Goal: Information Seeking & Learning: Learn about a topic

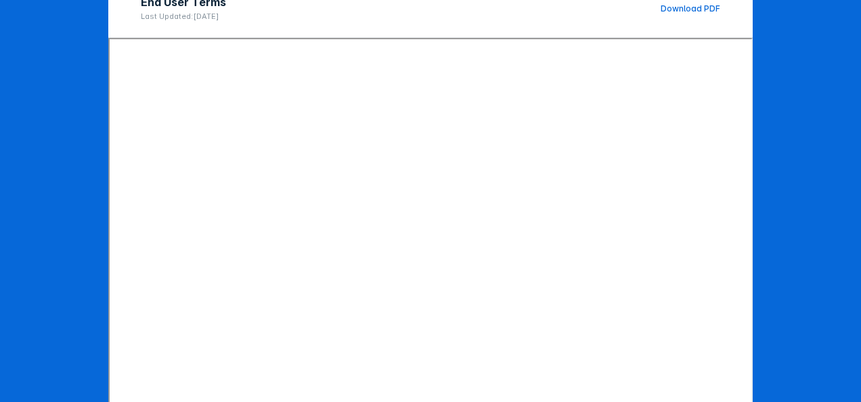
scroll to position [241, 0]
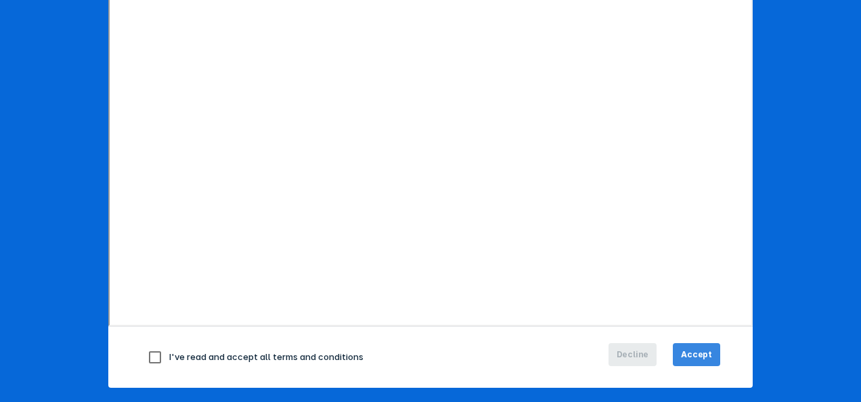
click at [708, 355] on button "Accept" at bounding box center [696, 354] width 47 height 23
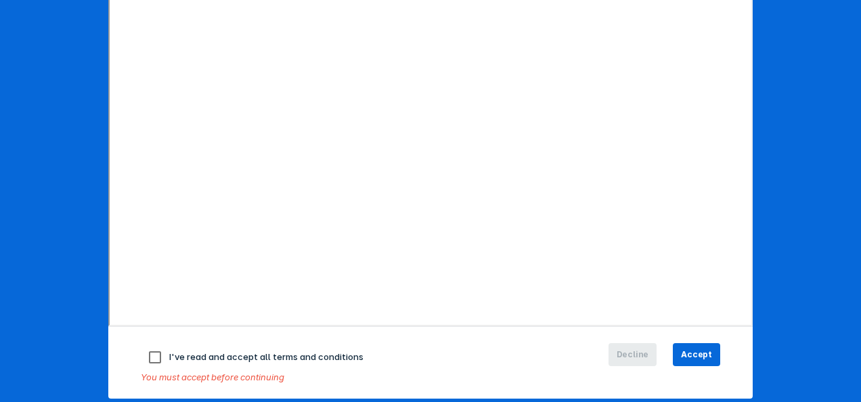
click at [150, 356] on input "checkbox" at bounding box center [155, 357] width 28 height 28
checkbox input "true"
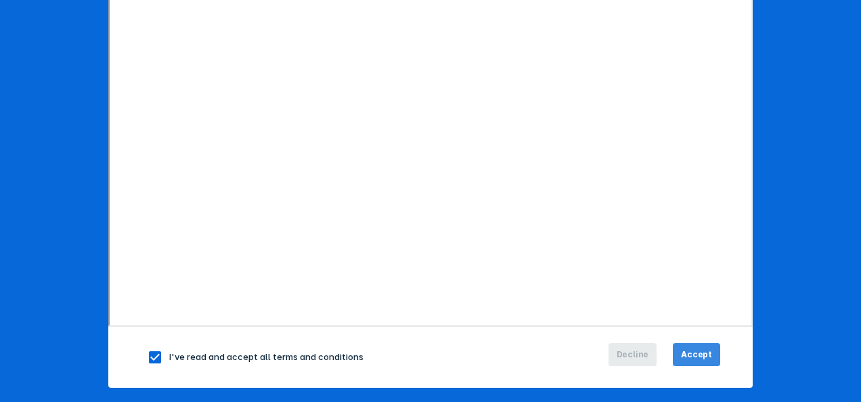
click at [684, 355] on span "Accept" at bounding box center [696, 355] width 31 height 12
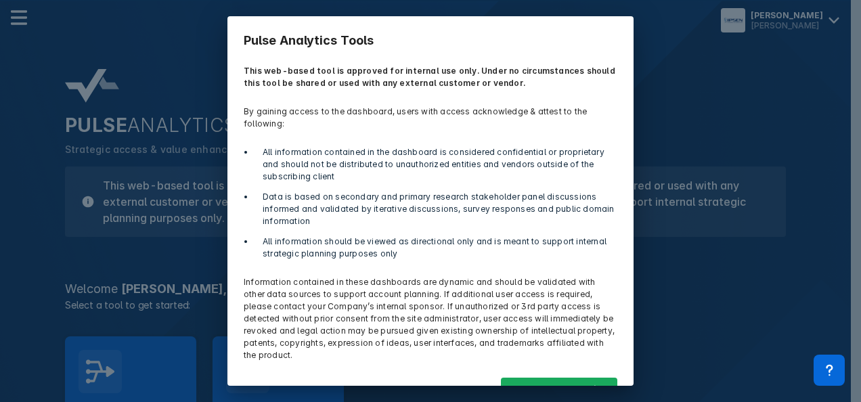
scroll to position [31, 0]
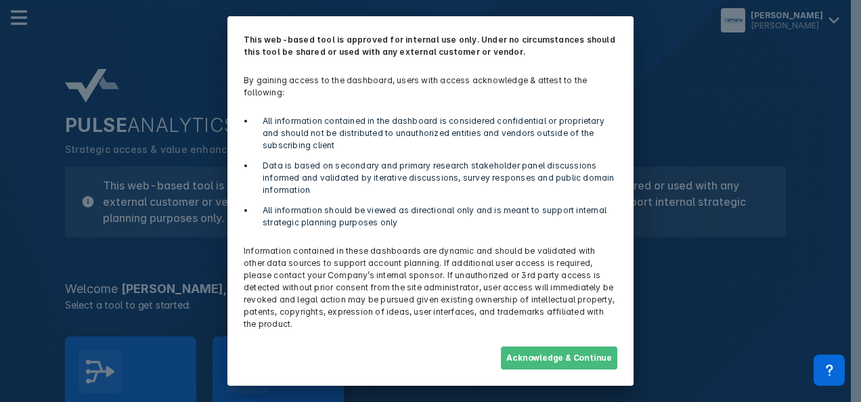
click at [569, 354] on button "Acknowledge & Continue" at bounding box center [559, 358] width 116 height 23
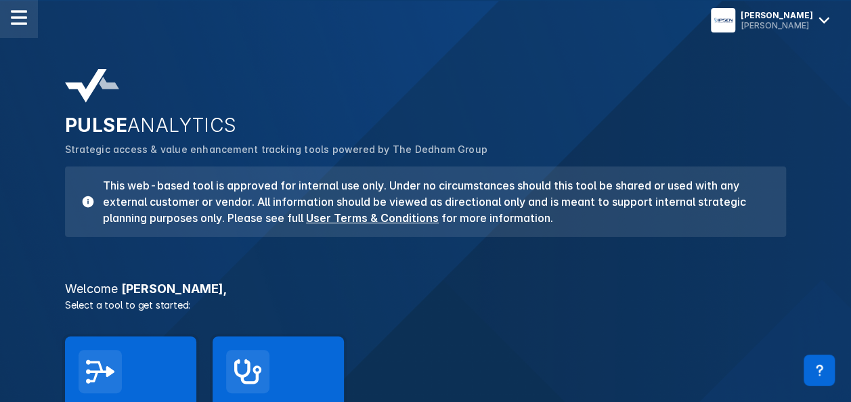
click at [19, 26] on div at bounding box center [19, 19] width 38 height 38
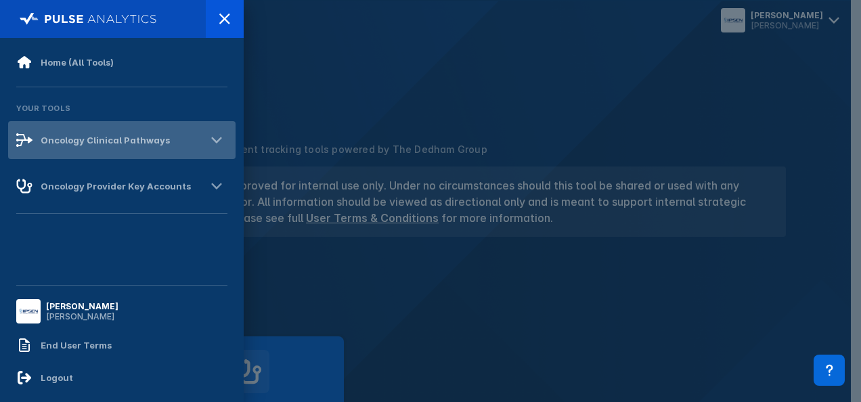
click at [84, 141] on div "Oncology Clinical Pathways" at bounding box center [105, 140] width 129 height 11
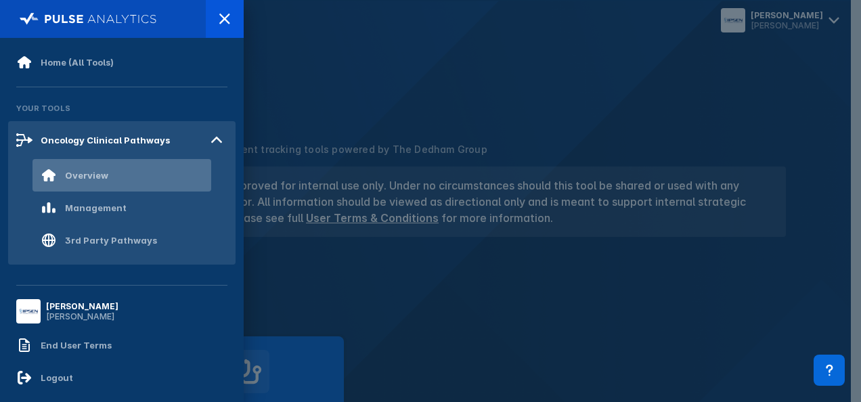
click at [90, 176] on div "Overview" at bounding box center [86, 175] width 43 height 11
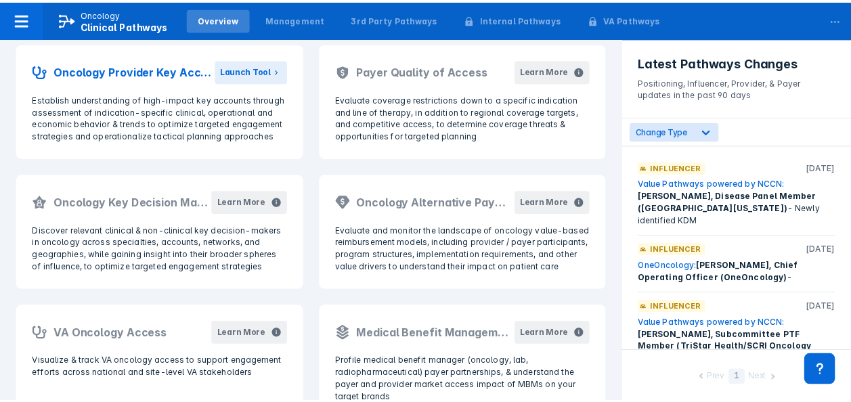
scroll to position [437, 0]
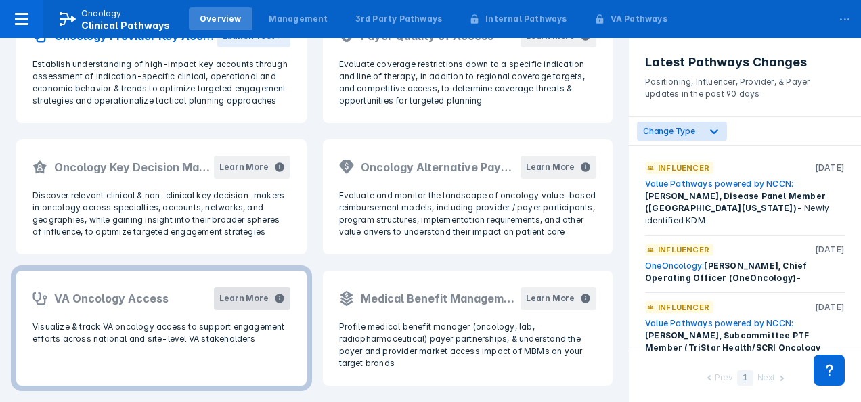
click at [261, 309] on button "Learn More" at bounding box center [252, 298] width 76 height 23
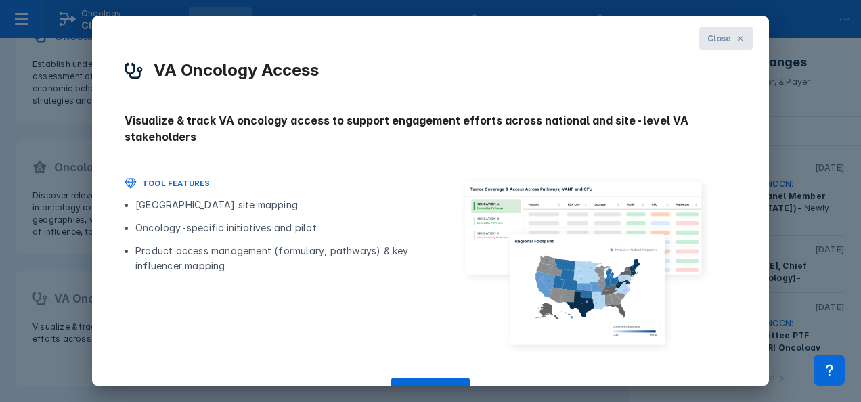
click at [722, 45] on button "Close" at bounding box center [725, 38] width 53 height 23
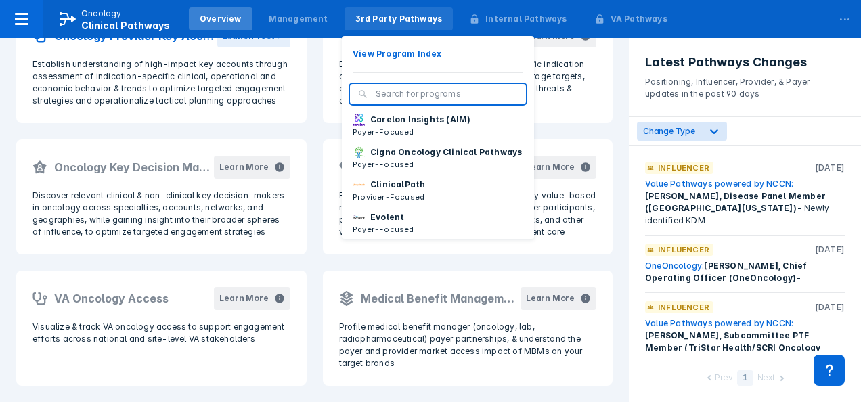
click at [391, 22] on div "3rd Party Pathways" at bounding box center [398, 19] width 87 height 12
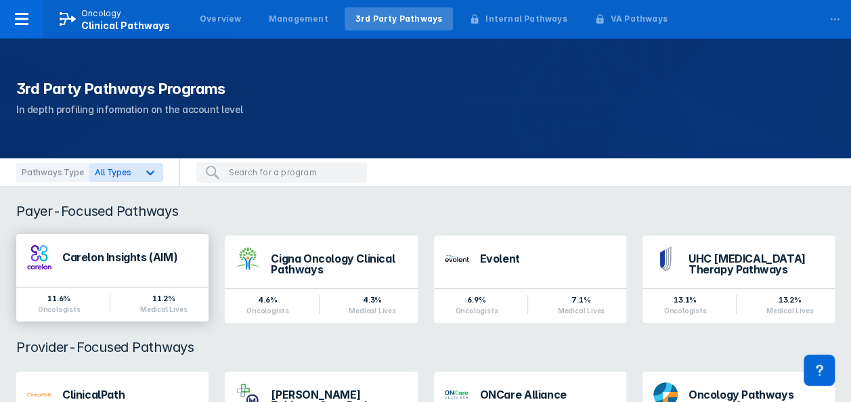
click at [88, 279] on div "Carelon Insights (AIM)" at bounding box center [112, 257] width 192 height 46
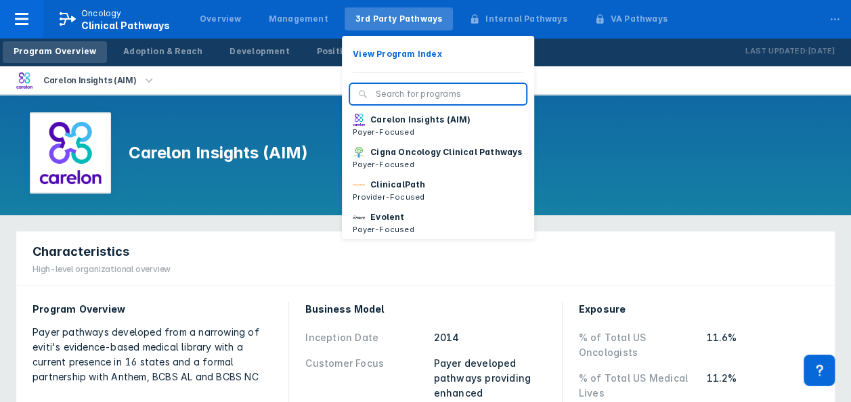
click at [364, 31] on div "3rd Party Pathways View Program Index Carelon Insights (AIM) Payer-Focused Cign…" at bounding box center [399, 19] width 114 height 34
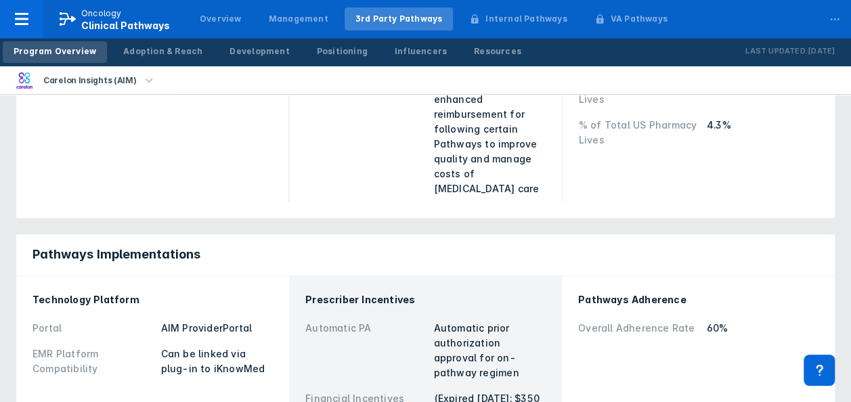
scroll to position [416, 0]
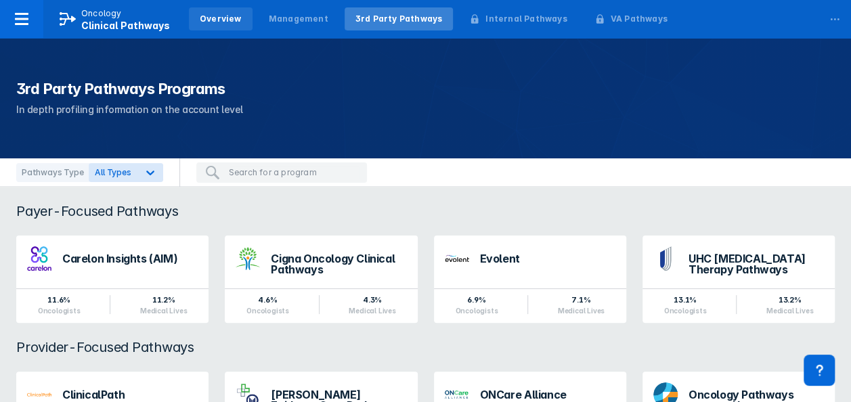
click at [218, 25] on div "Overview" at bounding box center [221, 18] width 64 height 23
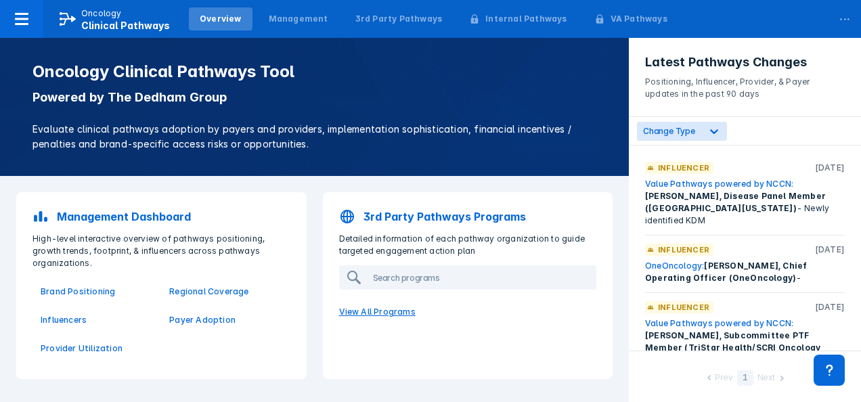
click at [361, 314] on p "View All Programs" at bounding box center [468, 312] width 274 height 28
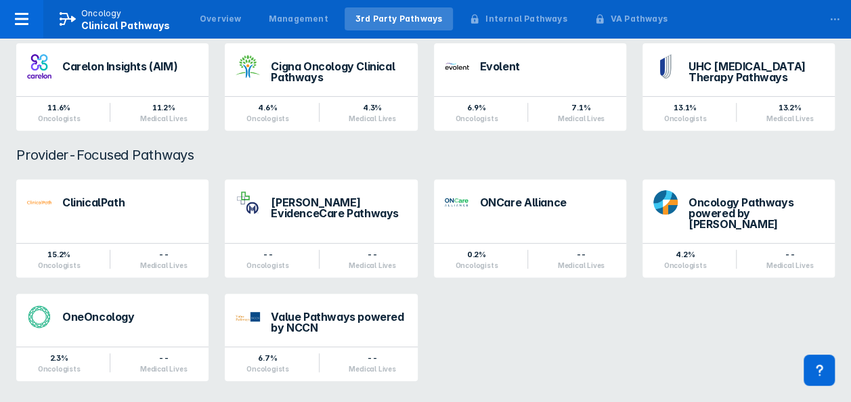
scroll to position [3, 0]
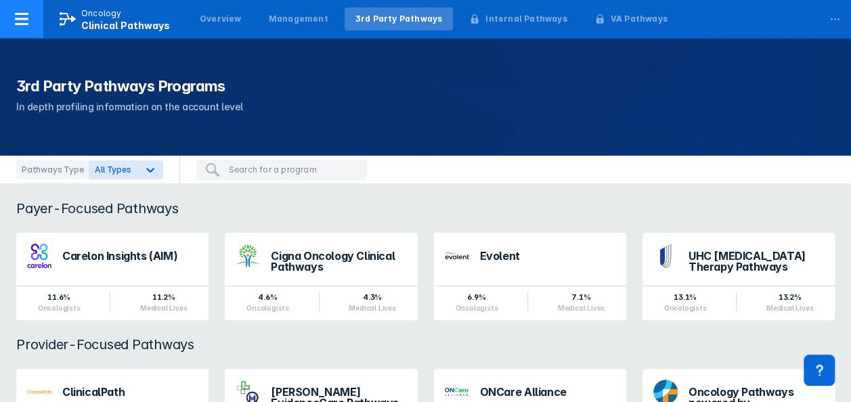
click at [36, 28] on div at bounding box center [21, 19] width 43 height 38
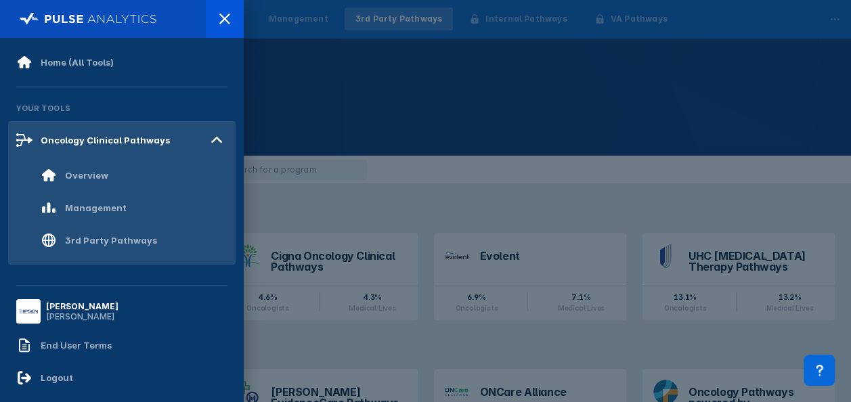
scroll to position [0, 0]
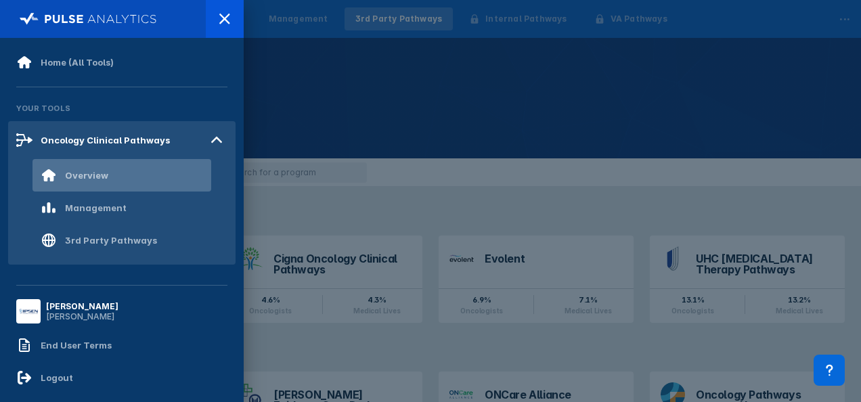
click at [102, 187] on div "Overview" at bounding box center [121, 175] width 179 height 32
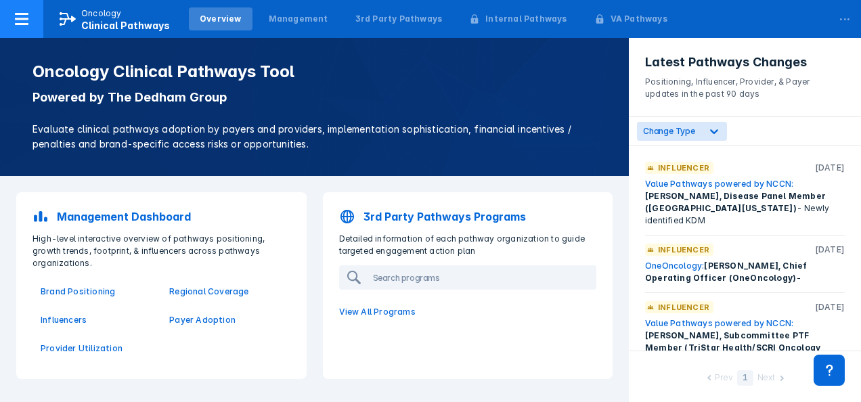
click at [26, 22] on icon at bounding box center [22, 19] width 16 height 16
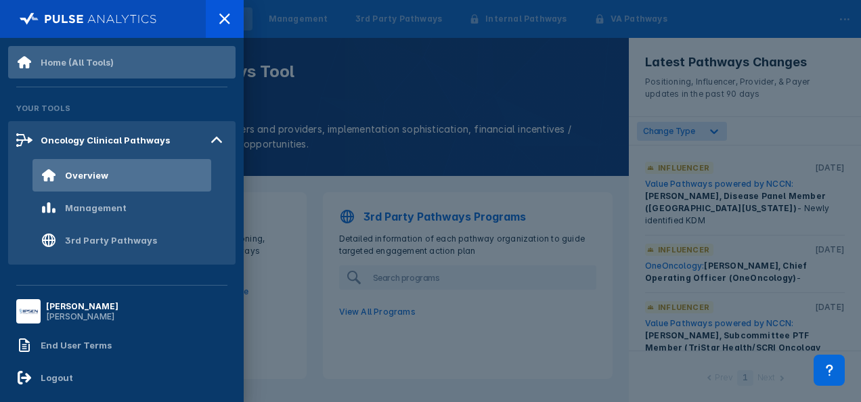
click at [92, 74] on div "Home (All Tools)" at bounding box center [121, 62] width 227 height 32
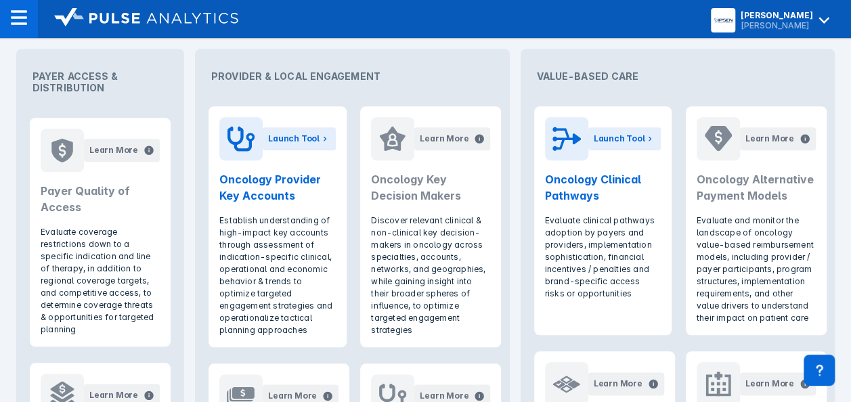
scroll to position [566, 0]
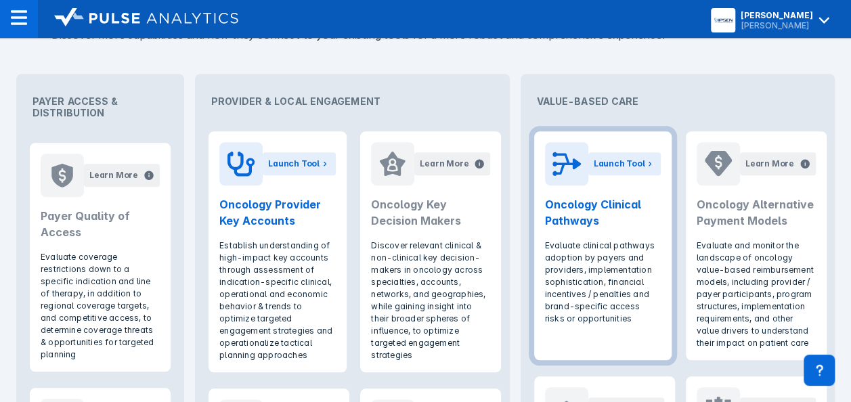
click at [563, 186] on header "Launch Tool Oncology Clinical Pathways" at bounding box center [603, 185] width 138 height 108
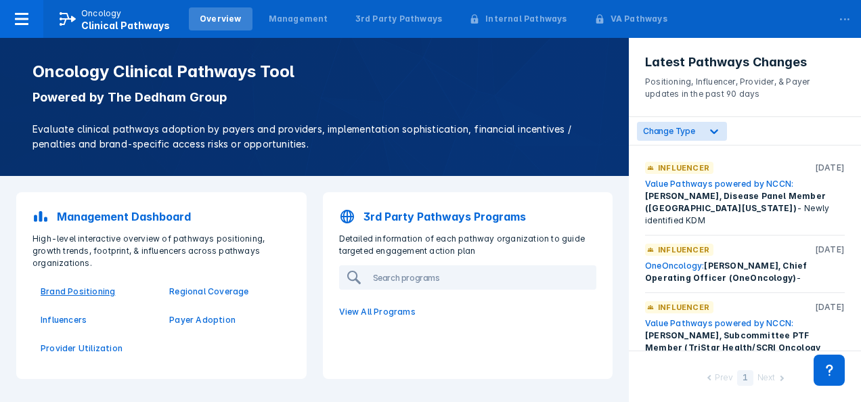
click at [64, 295] on p "Brand Positioning" at bounding box center [97, 292] width 112 height 12
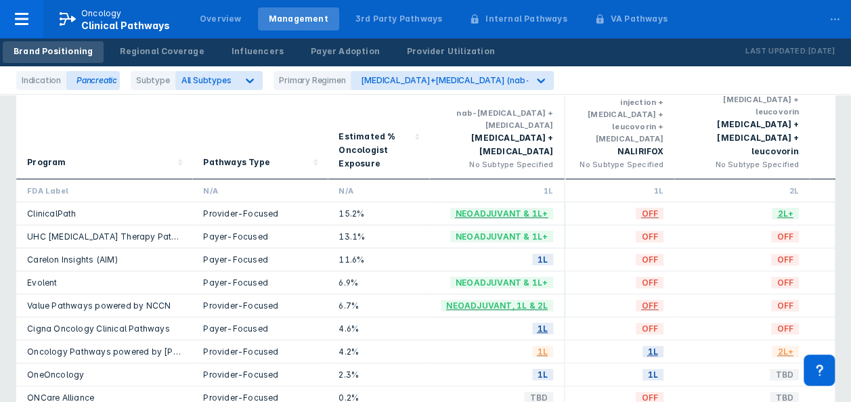
scroll to position [0, 701]
